Goal: Task Accomplishment & Management: Manage account settings

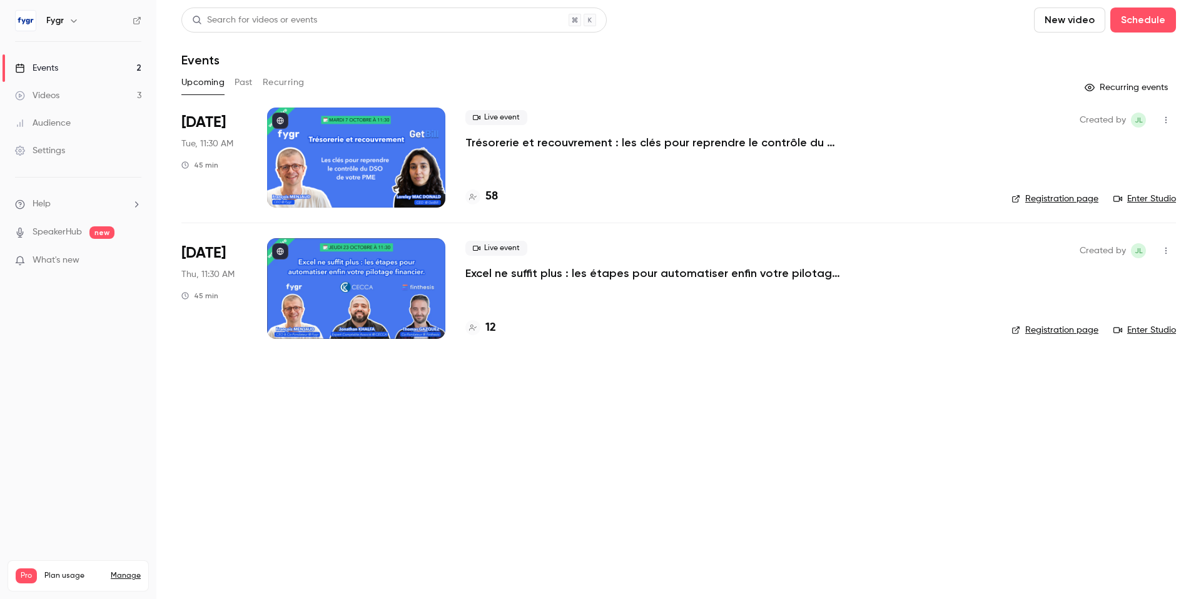
click at [587, 282] on div "Live event Excel ne suffit plus : les étapes pour automatiser enfin votre pilot…" at bounding box center [729, 288] width 526 height 100
click at [593, 273] on p "Excel ne suffit plus : les étapes pour automatiser enfin votre pilotage financi…" at bounding box center [653, 273] width 375 height 15
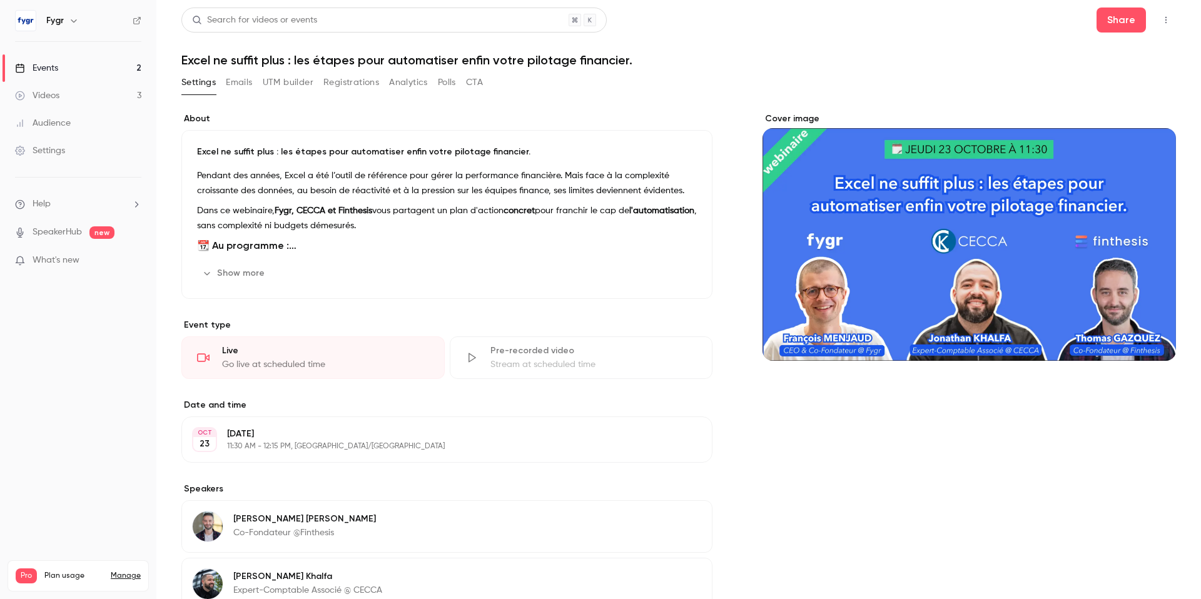
click at [351, 83] on button "Registrations" at bounding box center [351, 83] width 56 height 20
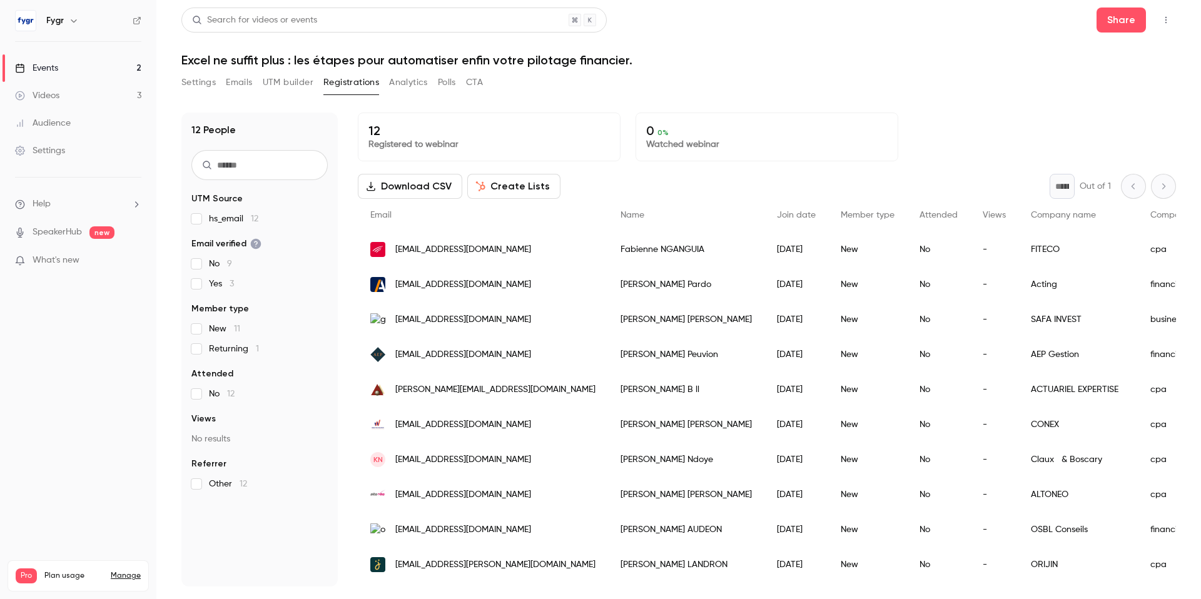
click at [276, 84] on button "UTM builder" at bounding box center [288, 83] width 51 height 20
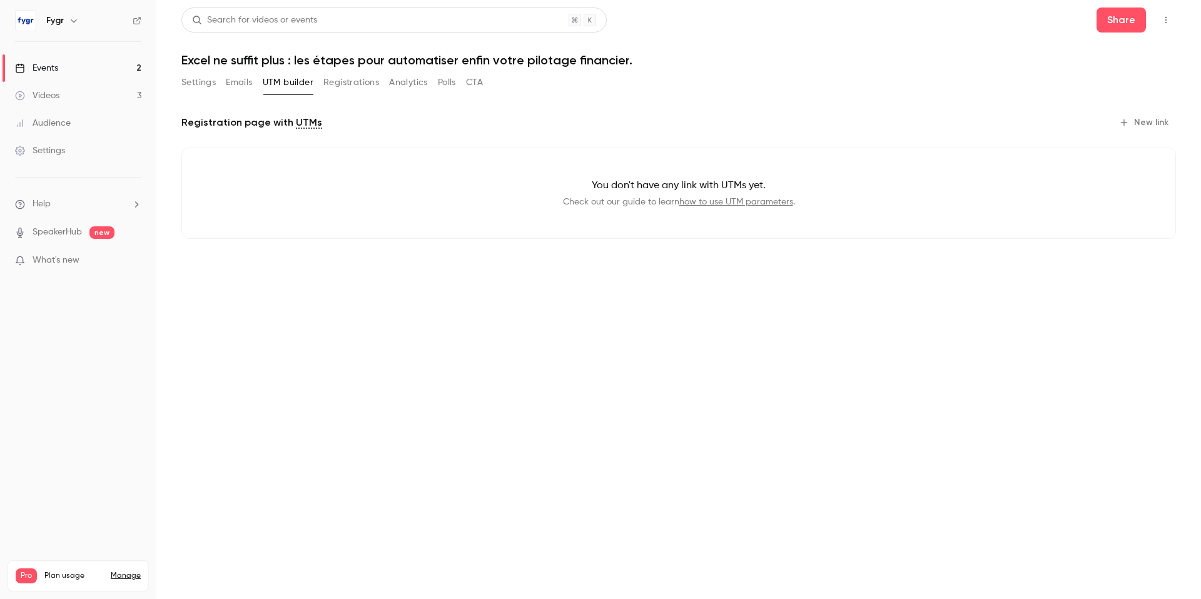
click at [350, 85] on button "Registrations" at bounding box center [351, 83] width 56 height 20
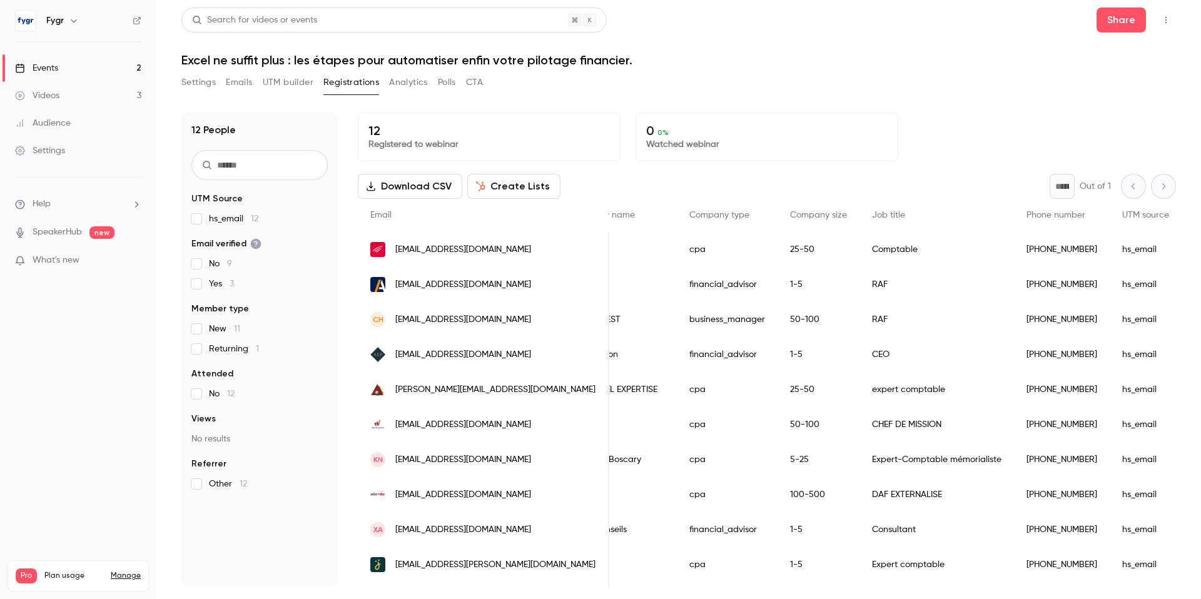
scroll to position [0, 748]
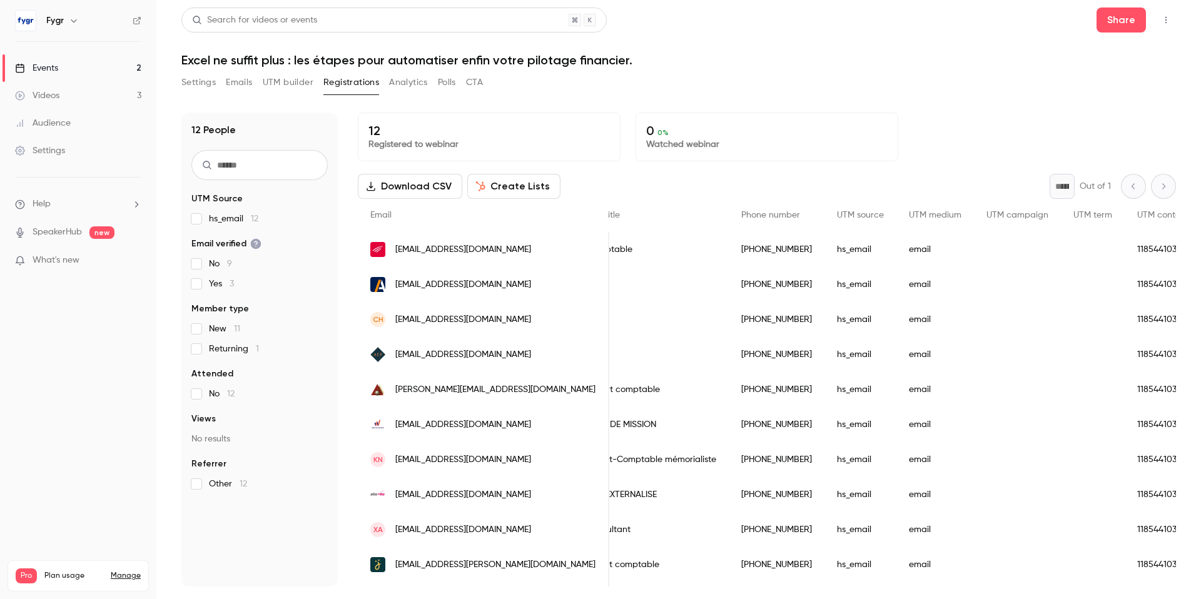
click at [286, 82] on button "UTM builder" at bounding box center [288, 83] width 51 height 20
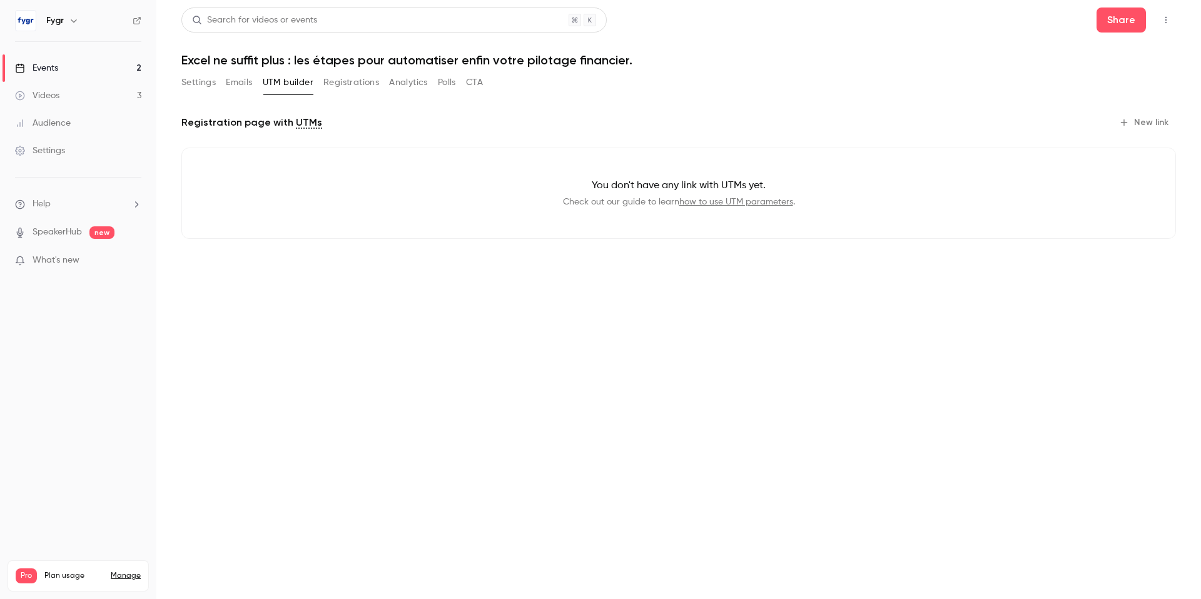
click at [244, 85] on button "Emails" at bounding box center [239, 83] width 26 height 20
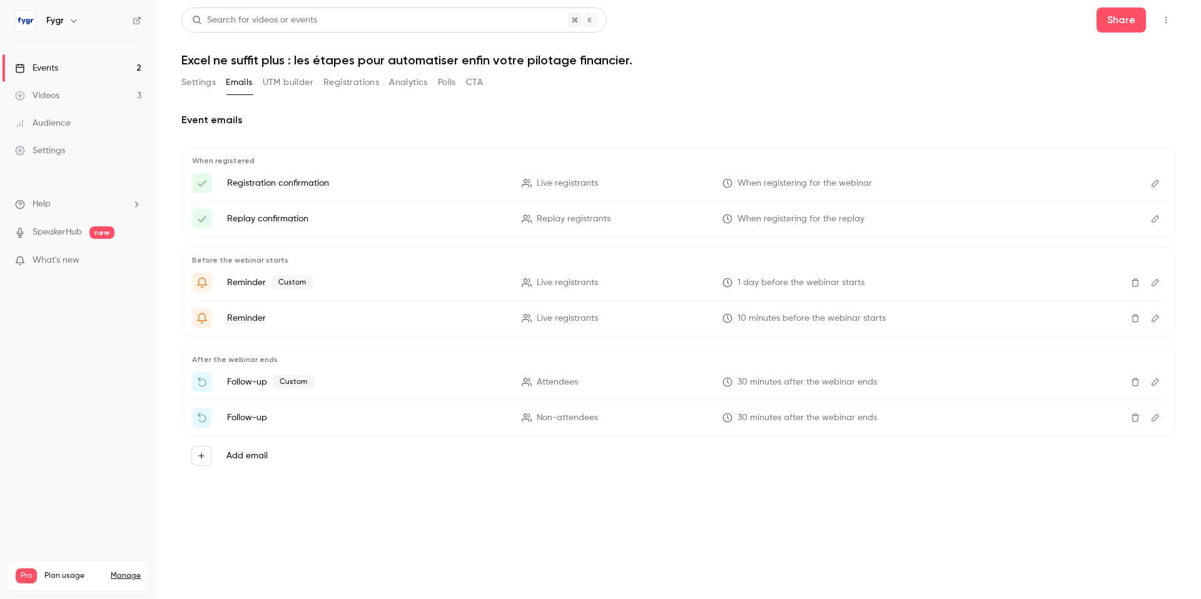
click at [198, 81] on button "Settings" at bounding box center [198, 83] width 34 height 20
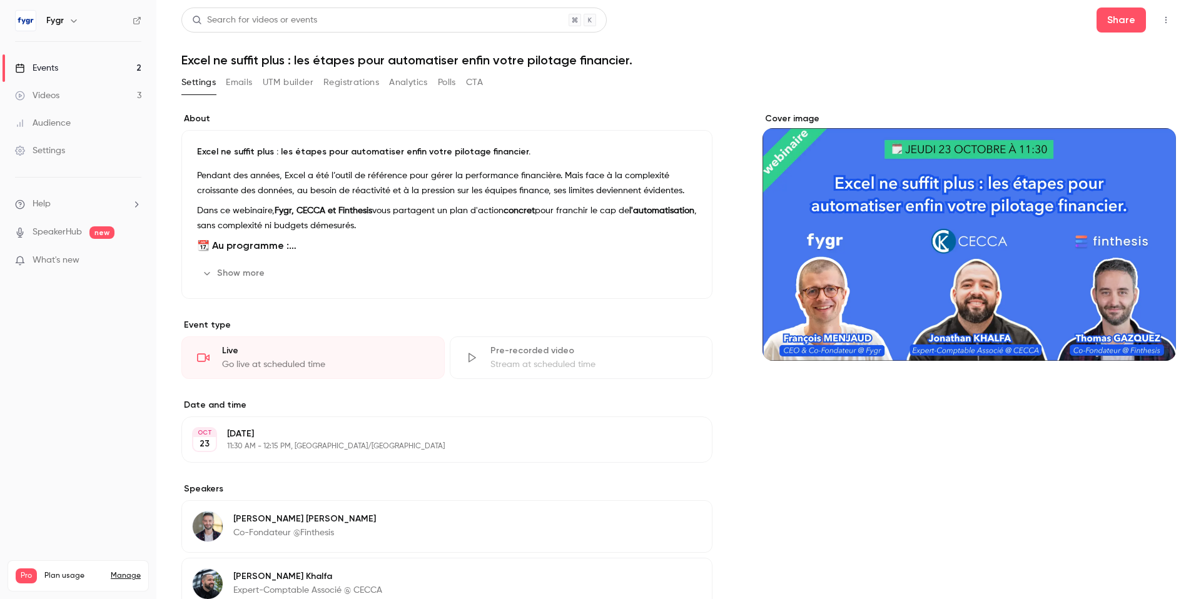
click at [64, 66] on link "Events 2" at bounding box center [78, 68] width 156 height 28
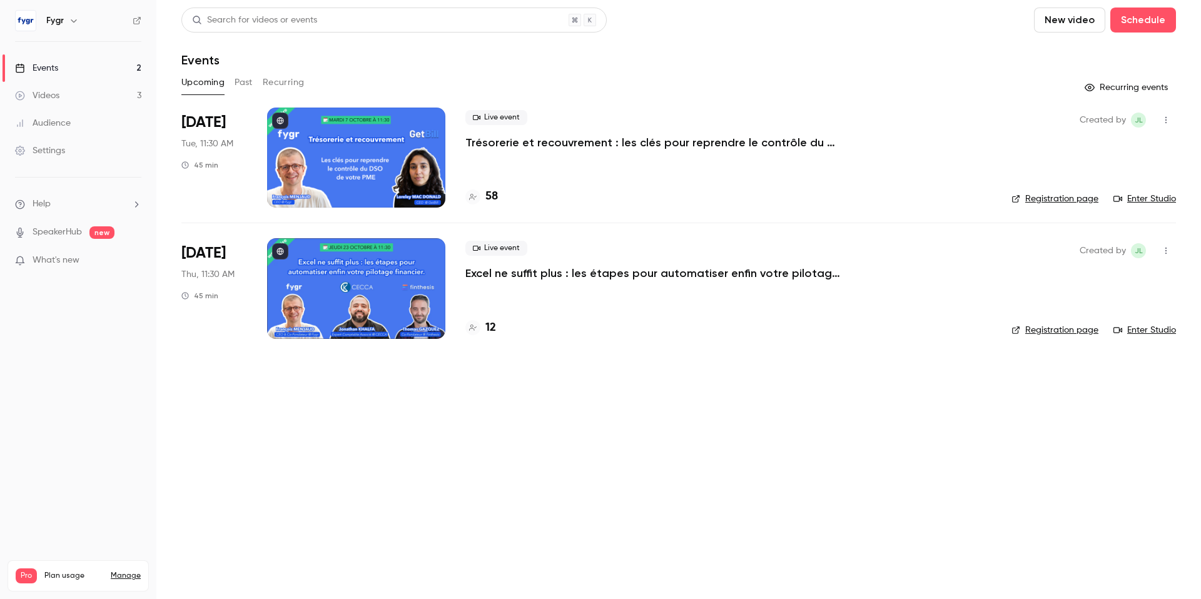
click at [725, 141] on p "Trésorerie et recouvrement : les clés pour reprendre le contrôle du DSO de votr…" at bounding box center [653, 142] width 375 height 15
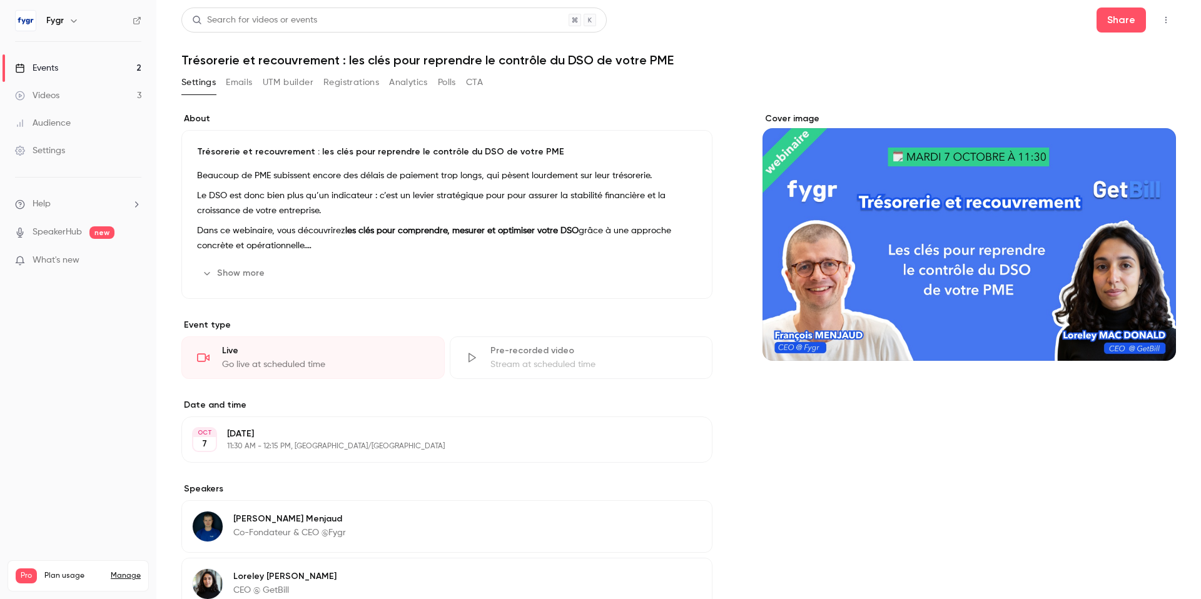
click at [424, 83] on button "Analytics" at bounding box center [408, 83] width 39 height 20
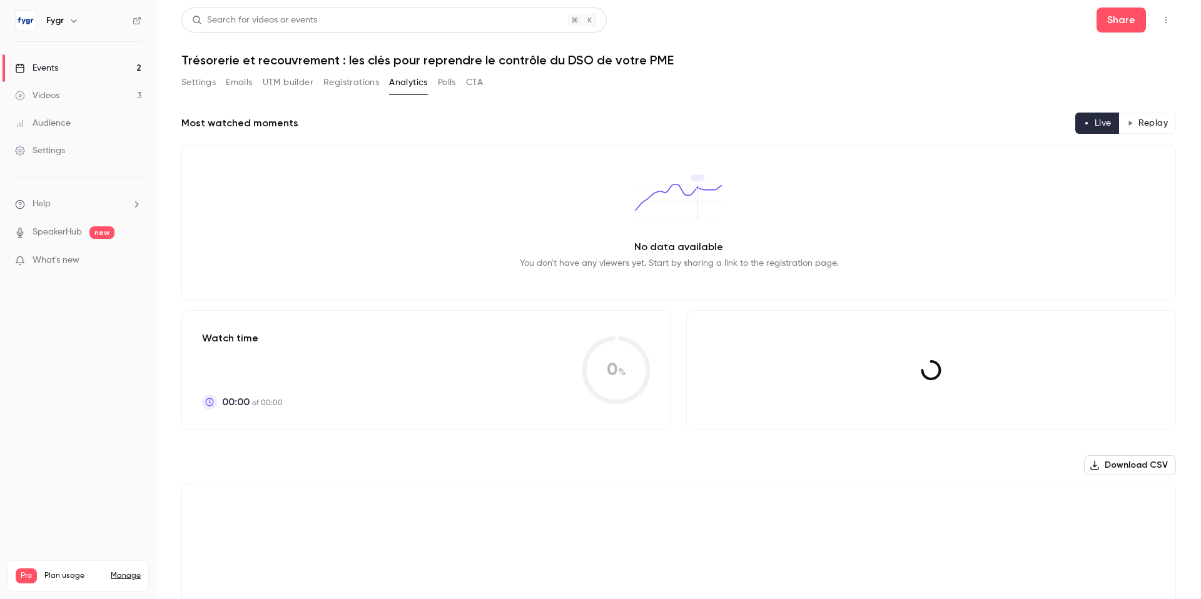
click at [288, 86] on button "UTM builder" at bounding box center [288, 83] width 51 height 20
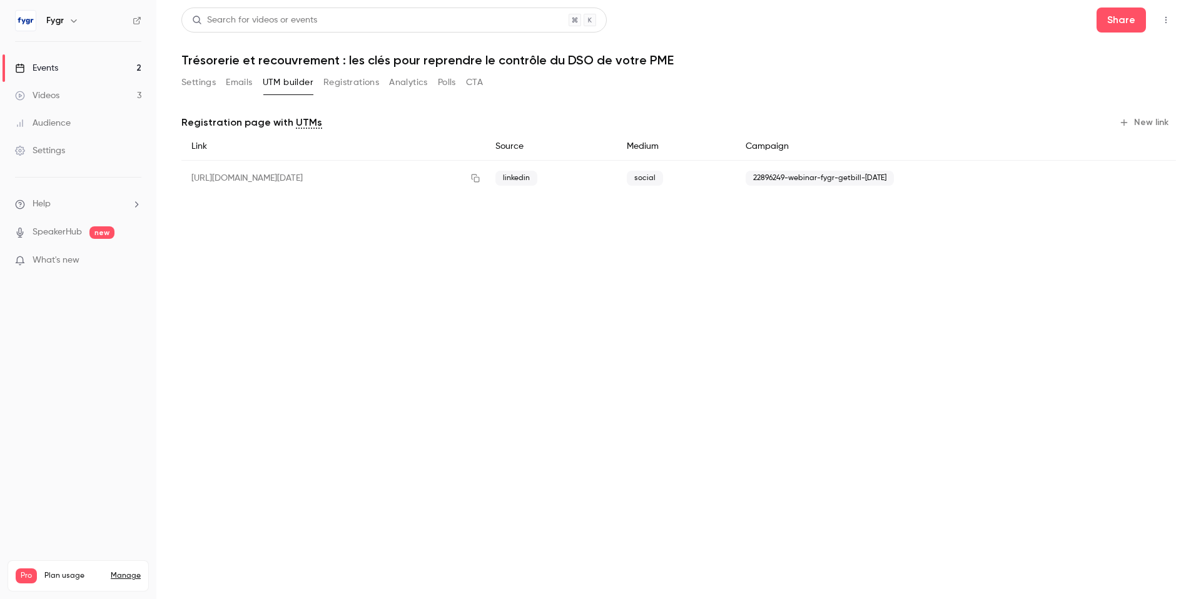
click at [436, 178] on div "[URL][DOMAIN_NAME][DATE]" at bounding box center [333, 179] width 304 height 36
click at [361, 82] on button "Registrations" at bounding box center [351, 83] width 56 height 20
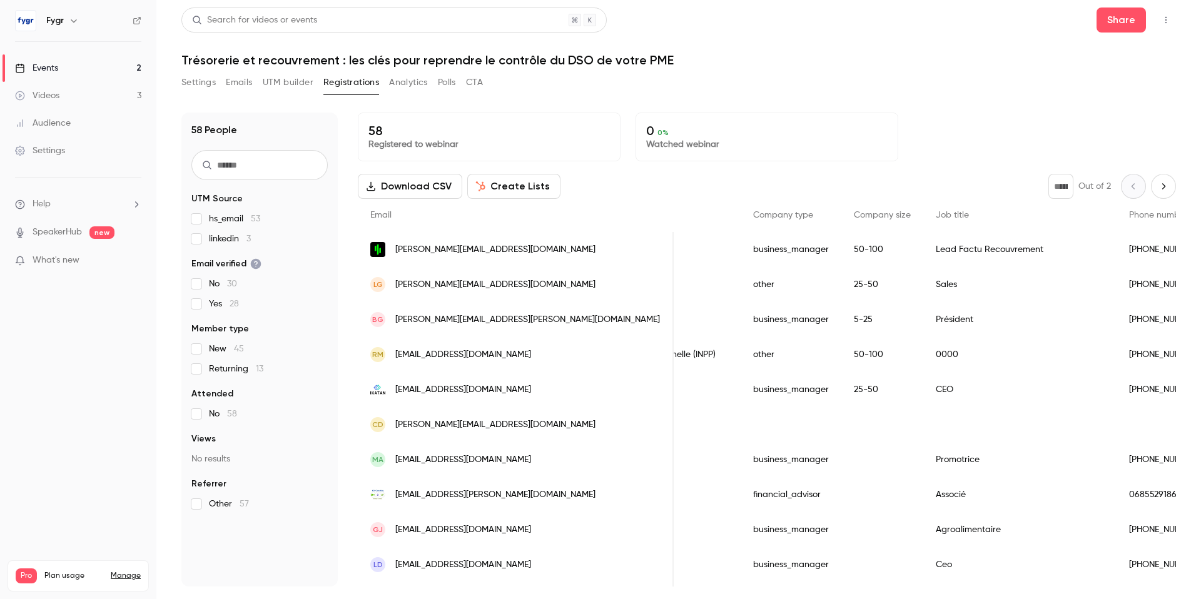
scroll to position [0, 1107]
